Goal: Find contact information: Find contact information

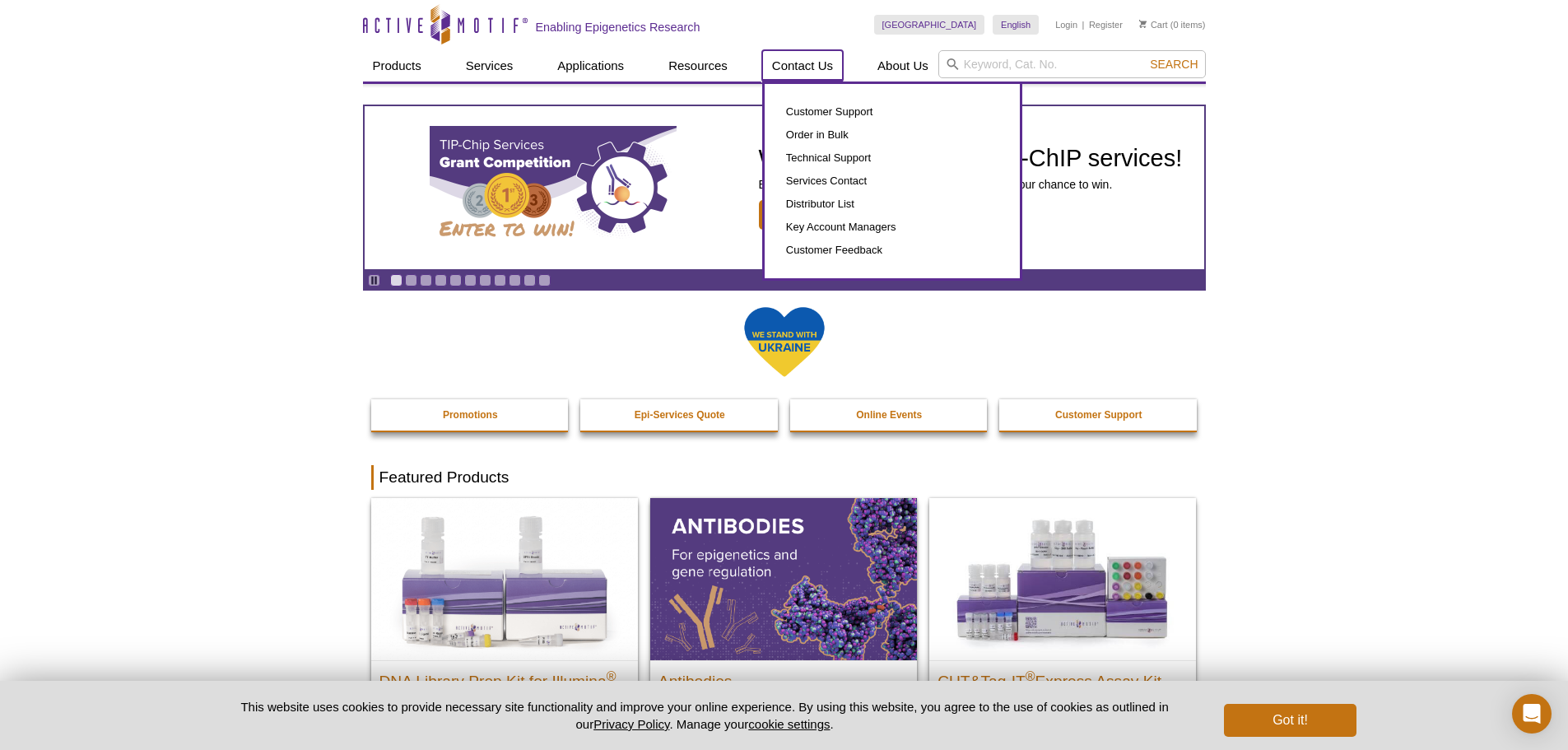
click at [799, 67] on link "Contact Us" at bounding box center [803, 66] width 81 height 31
click at [811, 116] on link "Customer Support" at bounding box center [892, 112] width 223 height 23
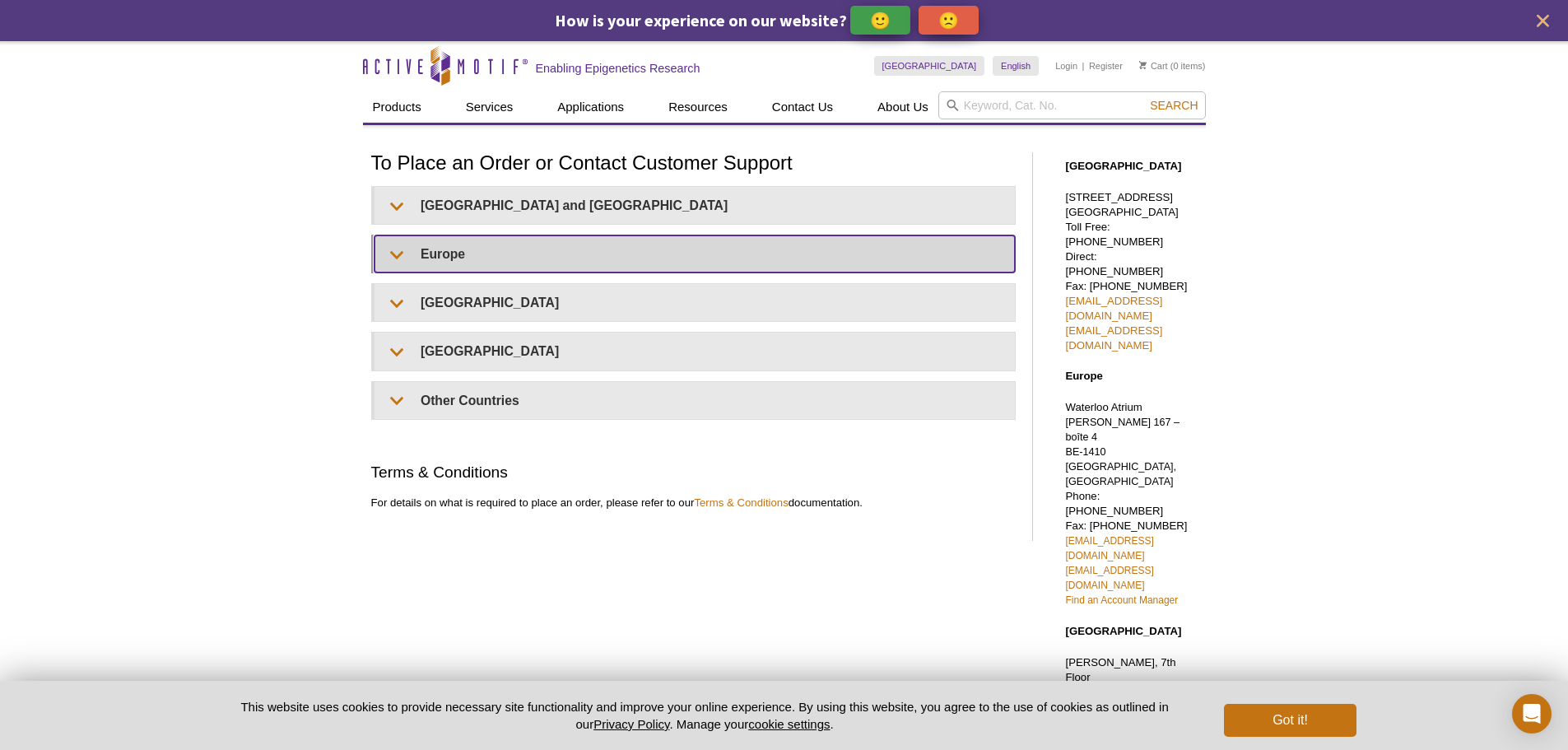
click at [448, 263] on summary "Europe" at bounding box center [695, 254] width 641 height 37
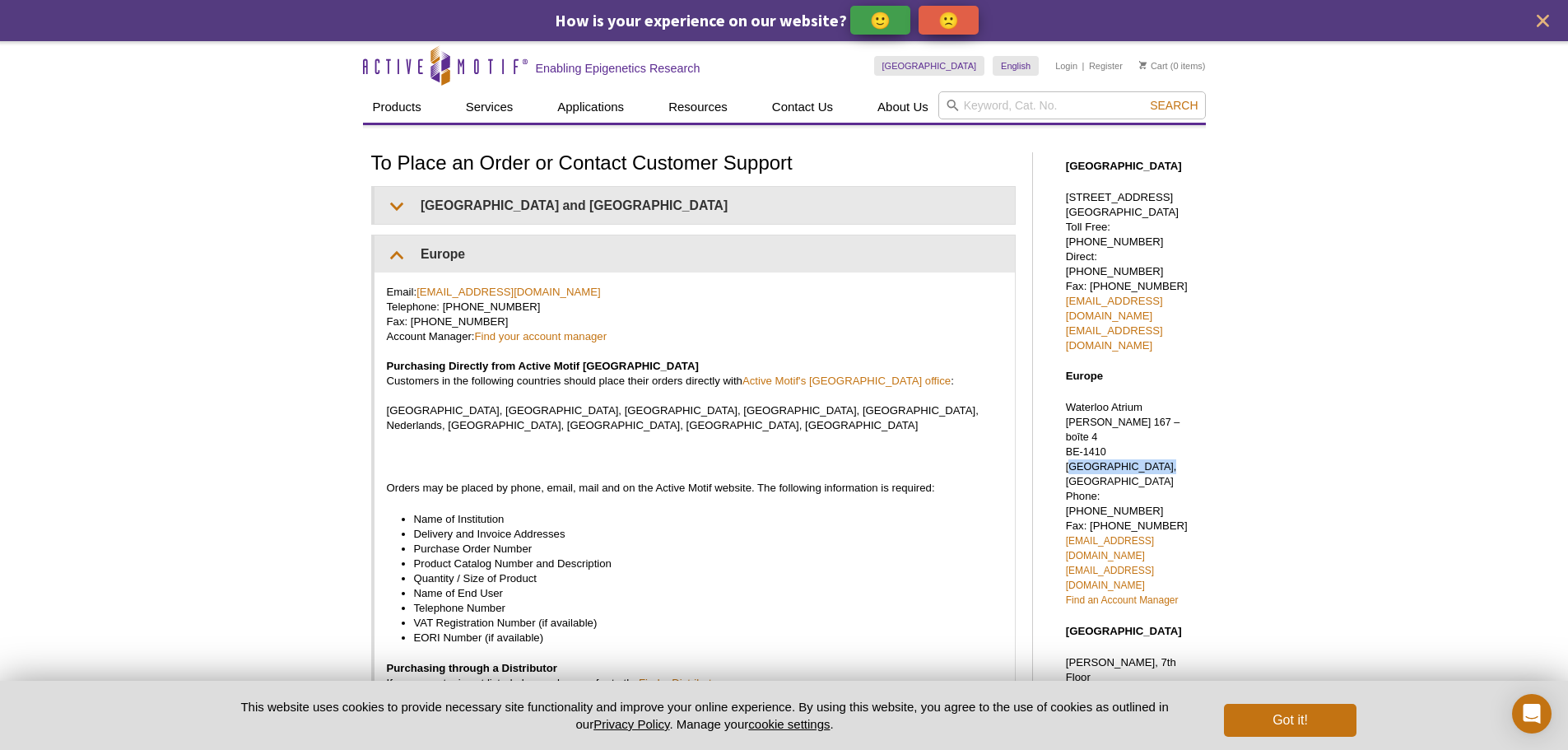
drag, startPoint x: 1192, startPoint y: 392, endPoint x: 1109, endPoint y: 392, distance: 83.0
click at [1109, 392] on div "[GEOGRAPHIC_DATA] [STREET_ADDRESS] Toll Free: [PHONE_NUMBER] Direct: [PHONE_NUM…" at bounding box center [1128, 602] width 156 height 918
copy span "[GEOGRAPHIC_DATA], [GEOGRAPHIC_DATA]"
